Goal: Navigation & Orientation: Find specific page/section

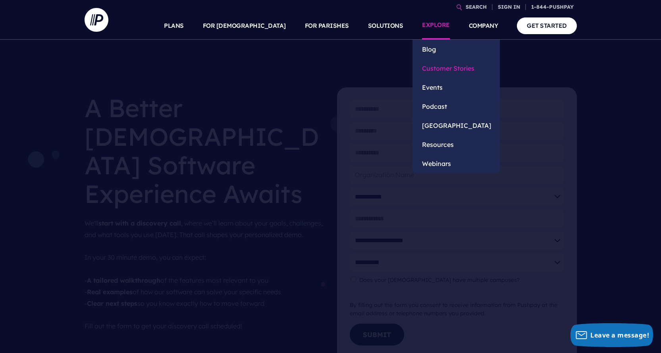
click at [448, 67] on link "Customer Stories" at bounding box center [455, 68] width 87 height 19
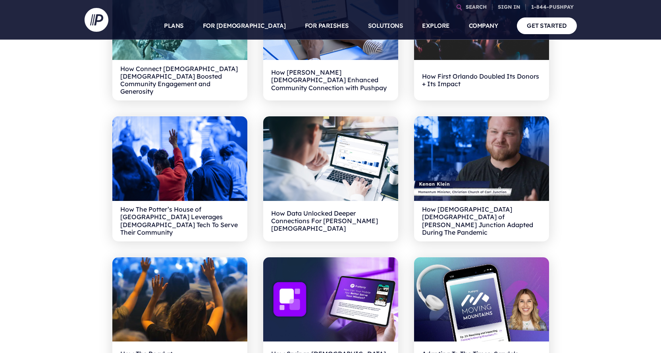
scroll to position [357, 0]
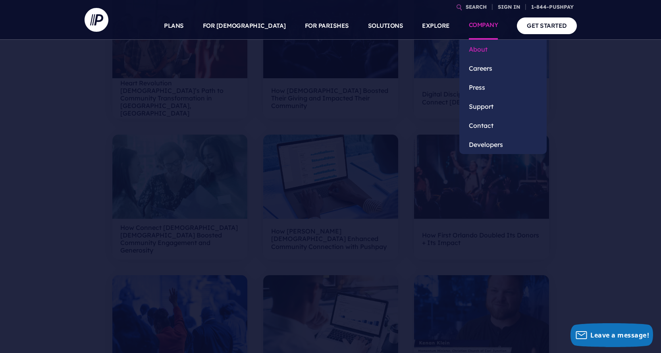
click at [478, 52] on link "About" at bounding box center [502, 49] width 87 height 19
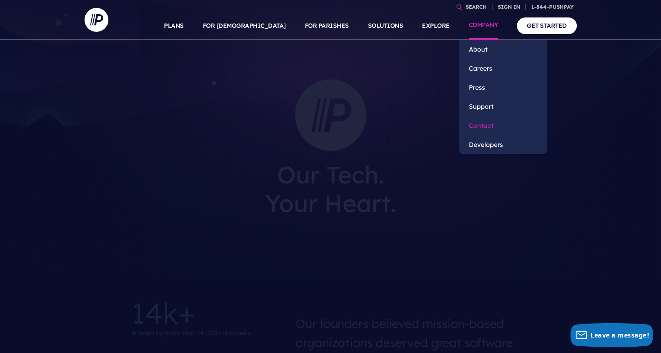
click at [486, 123] on link "Contact" at bounding box center [502, 125] width 87 height 19
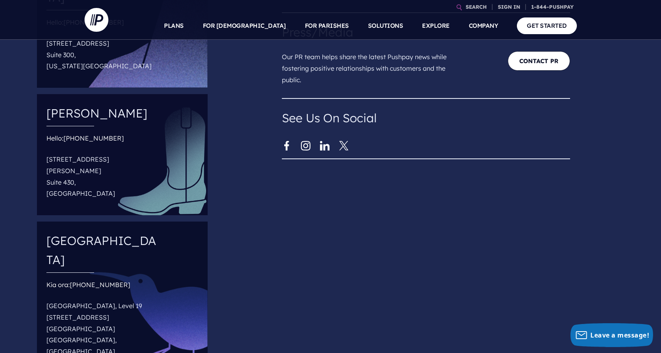
scroll to position [119, 0]
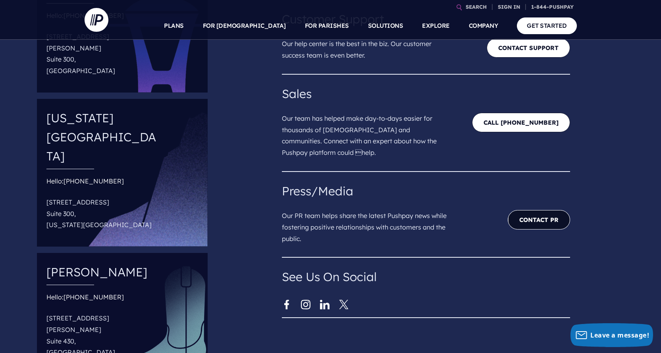
click at [546, 219] on link "Contact PR" at bounding box center [538, 219] width 62 height 19
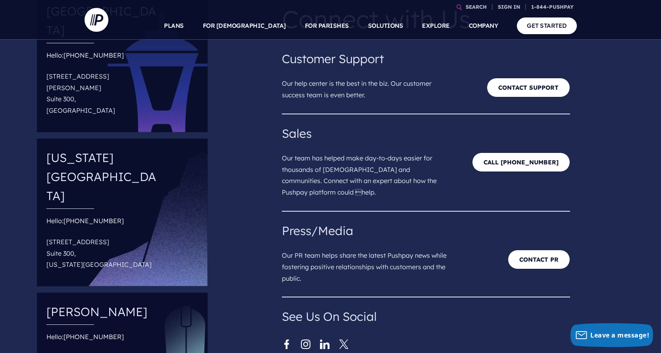
scroll to position [0, 0]
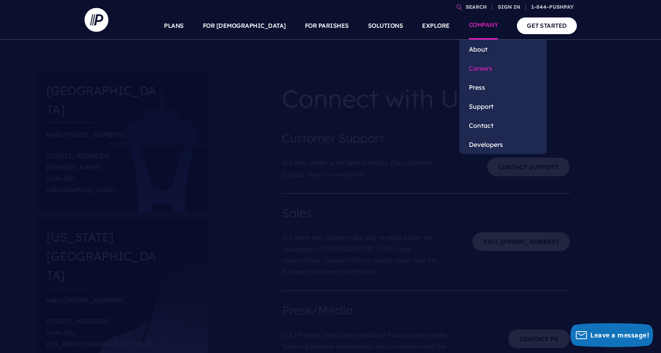
click at [485, 69] on link "Careers" at bounding box center [502, 68] width 87 height 19
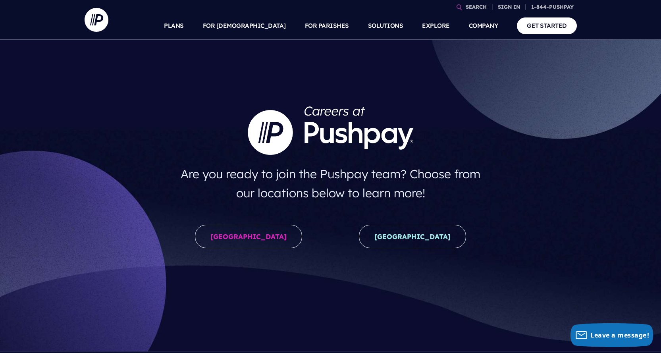
scroll to position [40, 0]
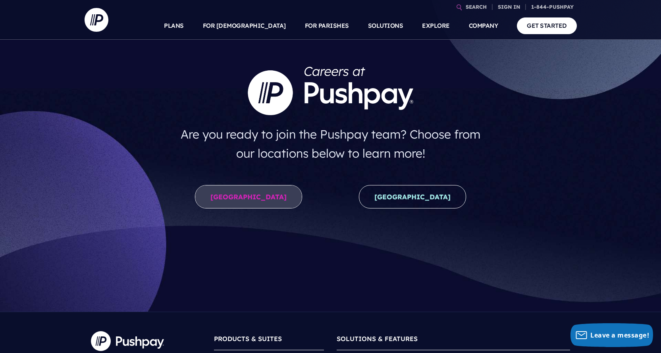
click at [255, 202] on link "United States" at bounding box center [248, 196] width 107 height 23
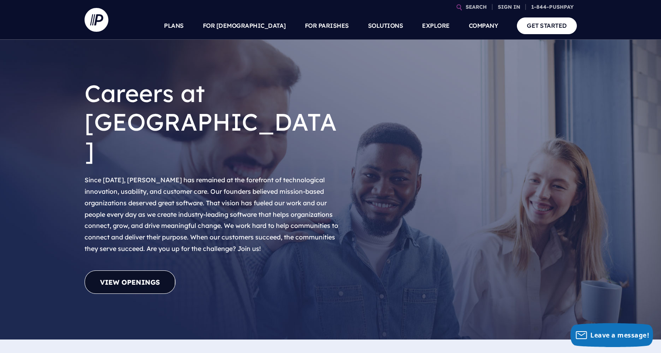
click at [139, 270] on link "View Openings" at bounding box center [130, 281] width 91 height 23
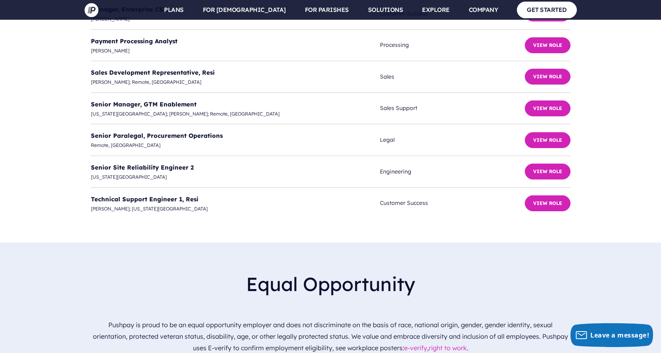
scroll to position [2485, 0]
